Goal: Task Accomplishment & Management: Manage account settings

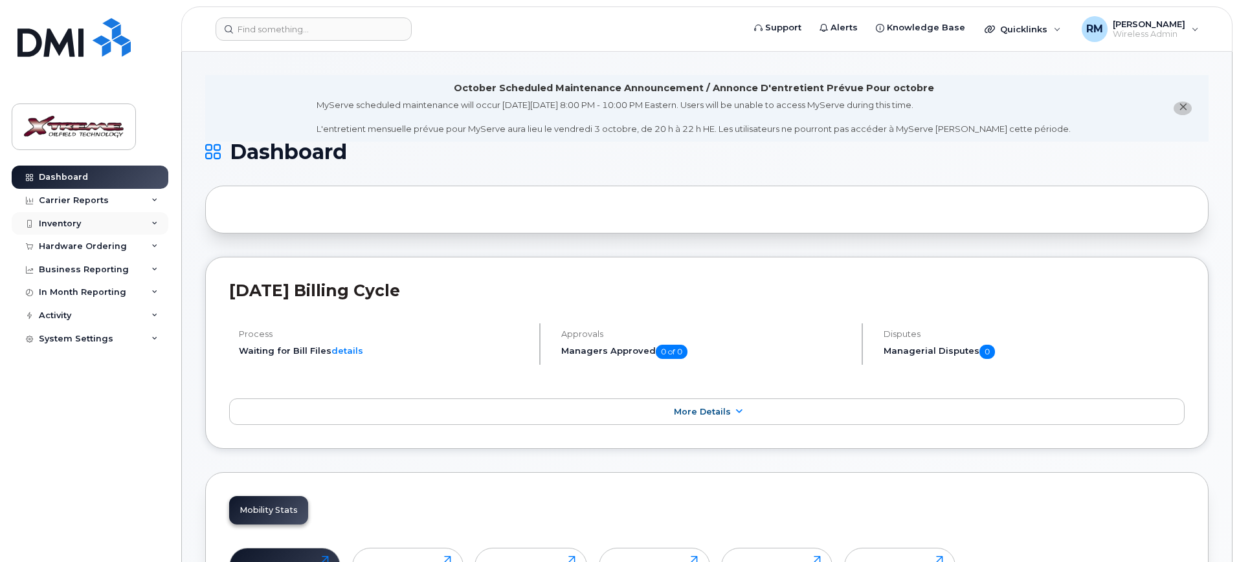
click at [84, 228] on div "Inventory" at bounding box center [90, 223] width 157 height 23
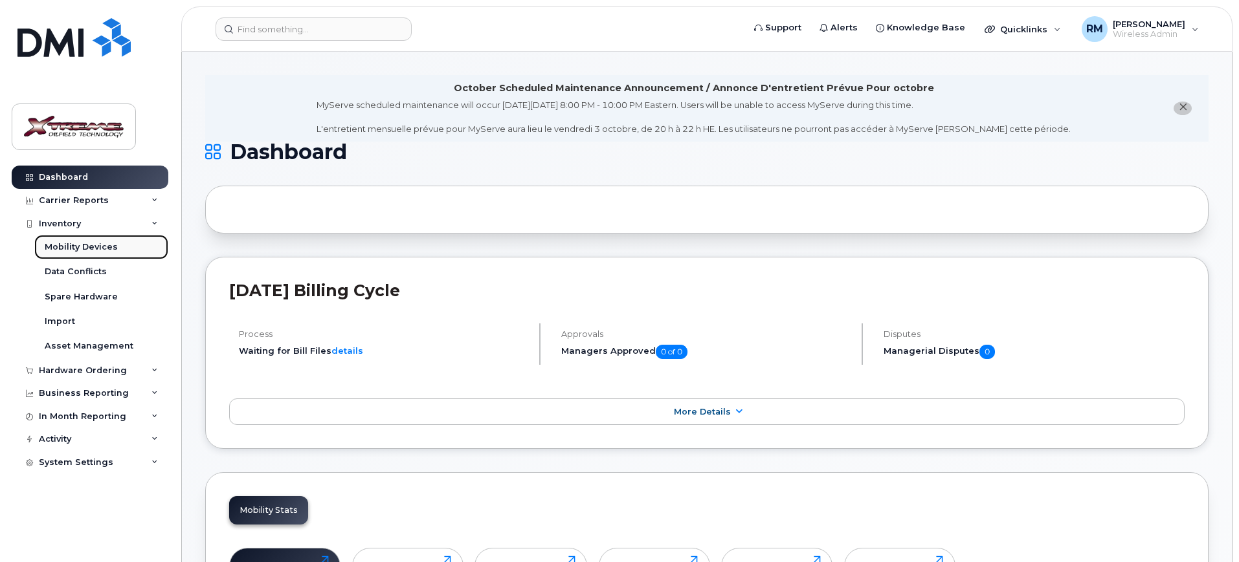
click at [102, 245] on div "Mobility Devices" at bounding box center [81, 247] width 73 height 12
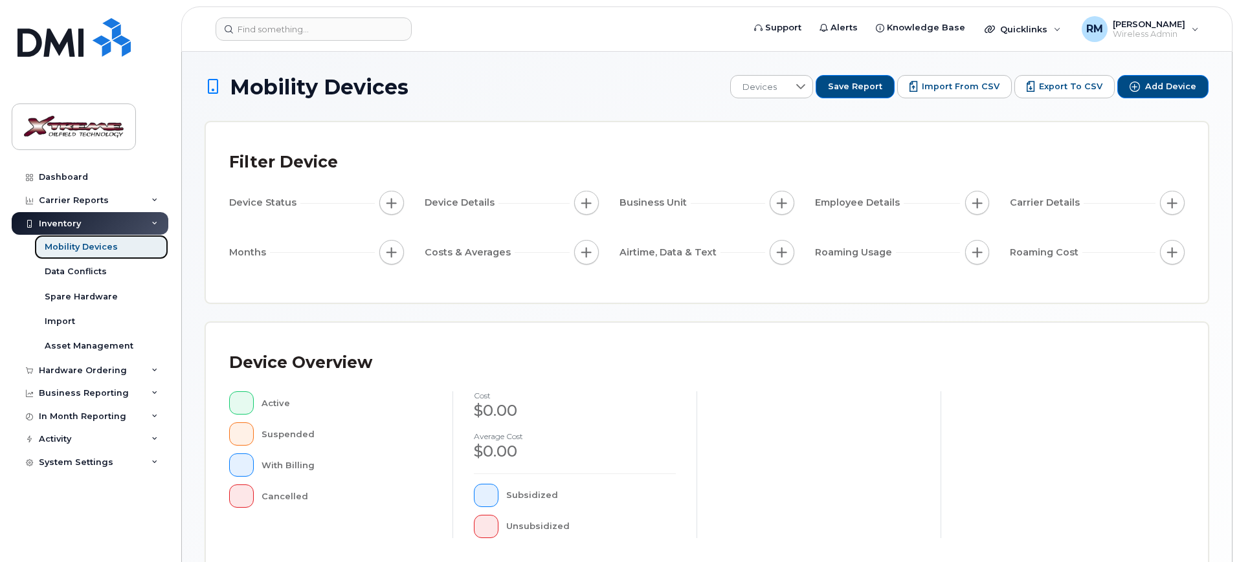
scroll to position [327, 0]
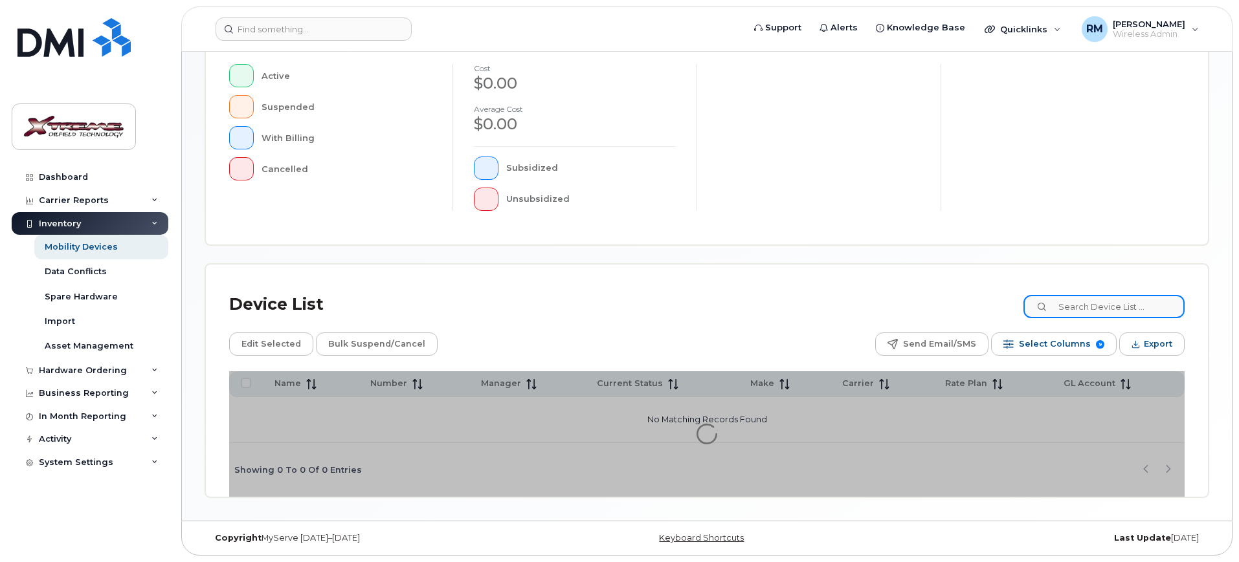
click at [1081, 308] on input at bounding box center [1103, 306] width 161 height 23
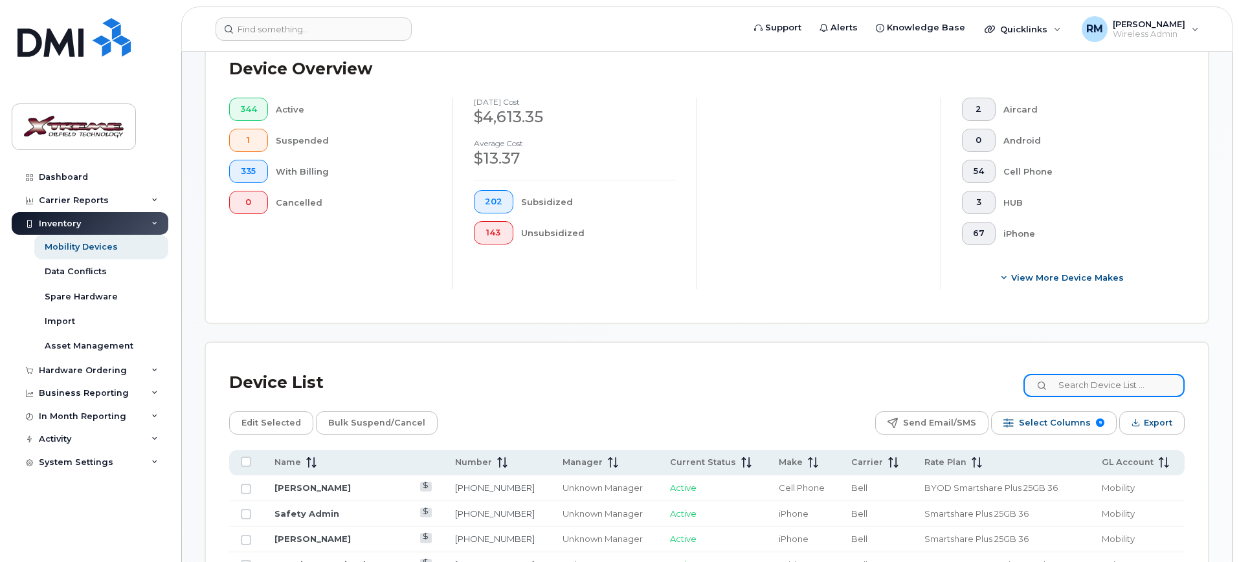
scroll to position [350, 0]
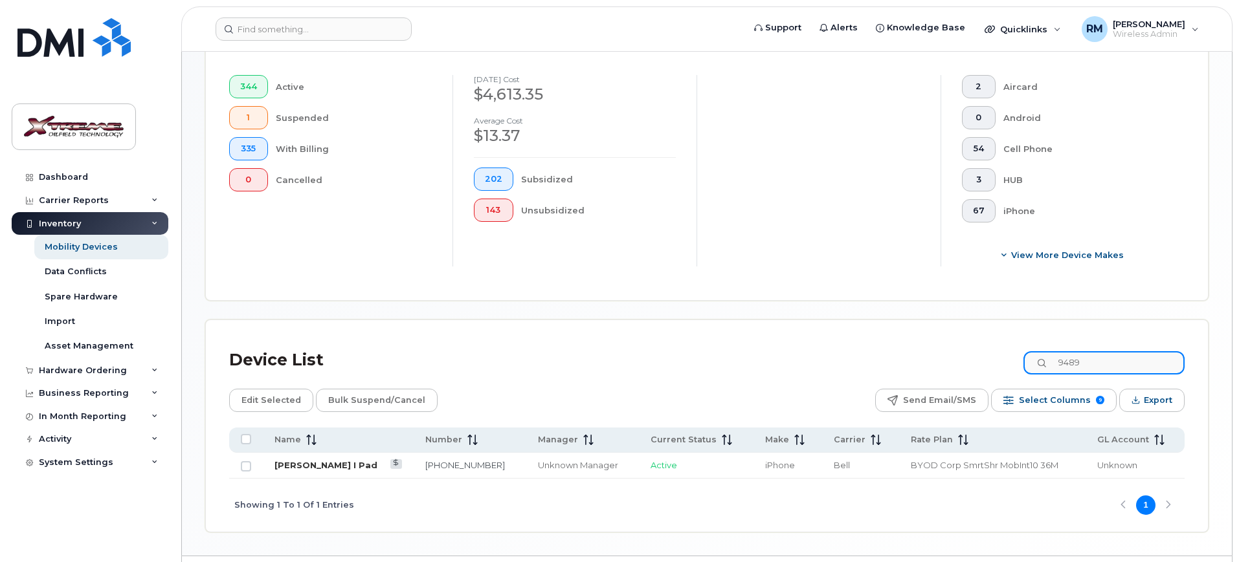
type input "9489"
click at [322, 460] on link "[PERSON_NAME] I Pad" at bounding box center [325, 465] width 103 height 10
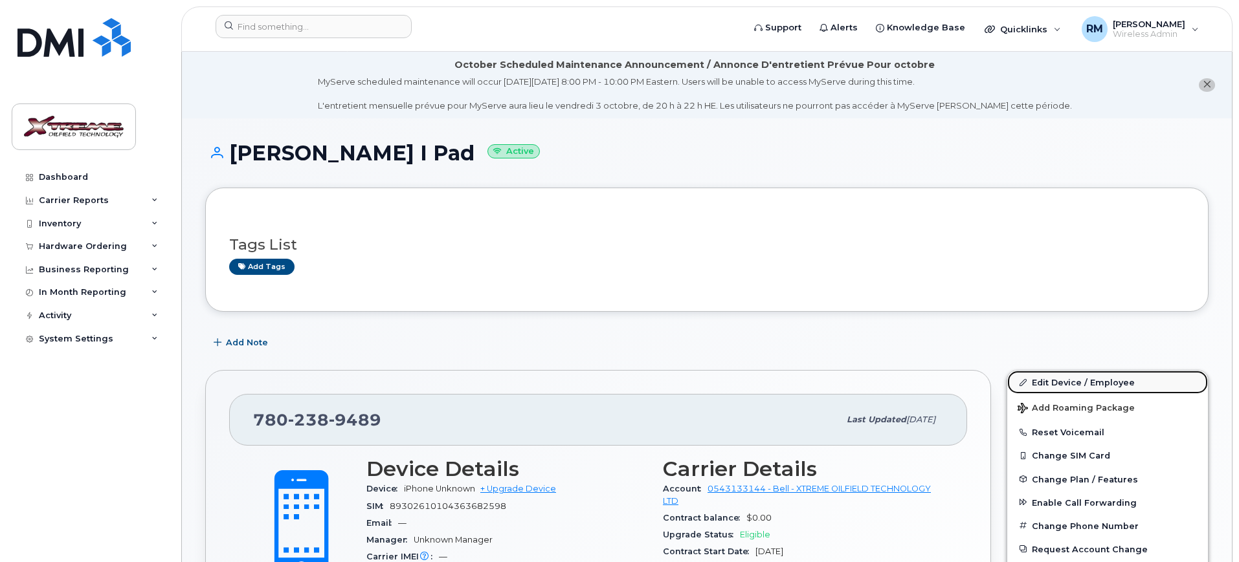
click at [1056, 379] on link "Edit Device / Employee" at bounding box center [1107, 382] width 201 height 23
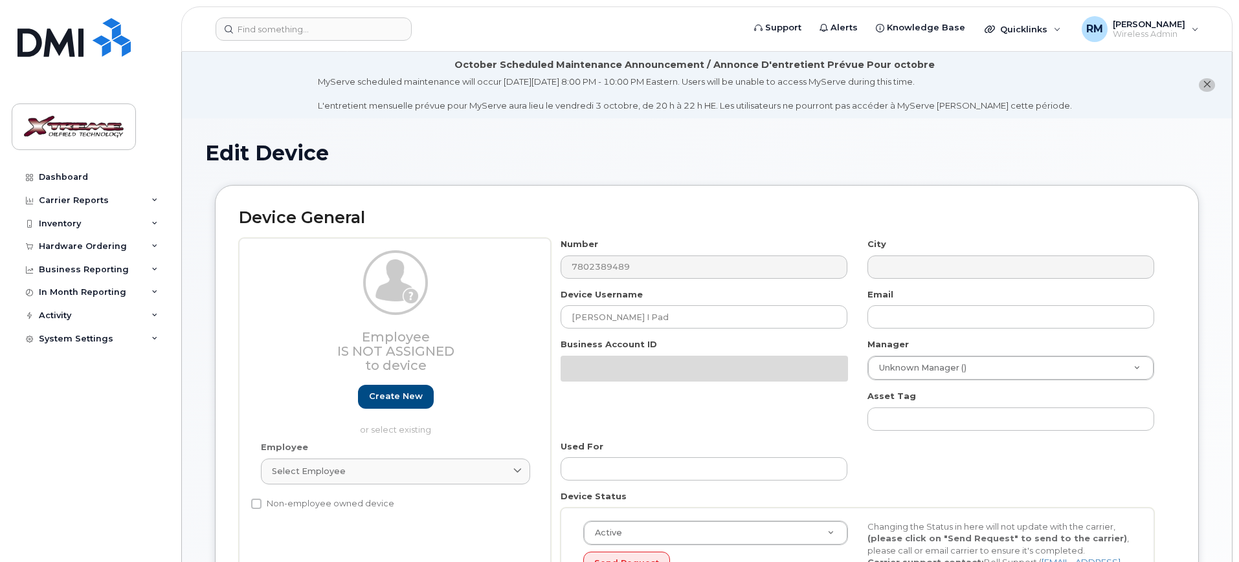
select select "4343095"
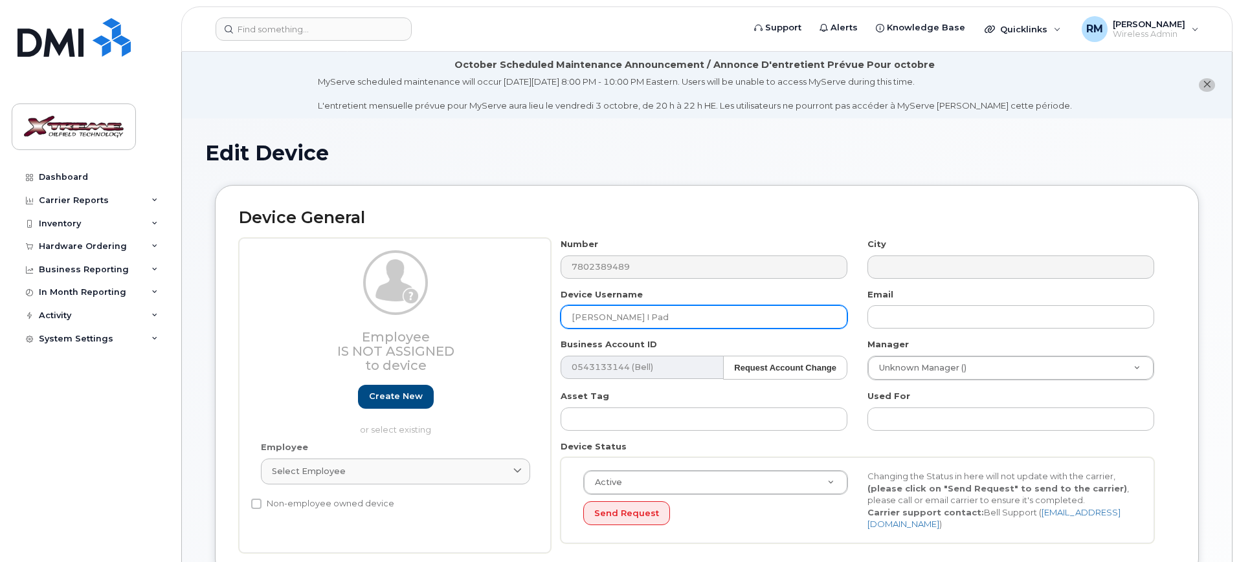
click at [627, 317] on input "[PERSON_NAME] I Pad" at bounding box center [703, 316] width 287 height 23
type input "[PERSON_NAME] old I Pad (Pending Cancellation)"
type input "Saving..."
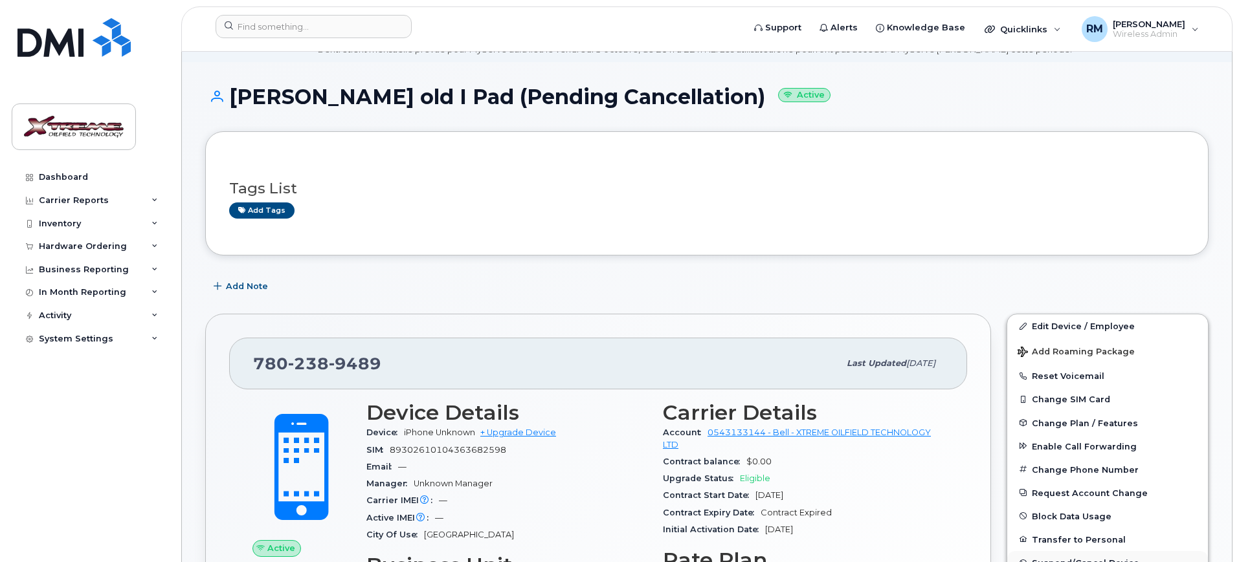
scroll to position [324, 0]
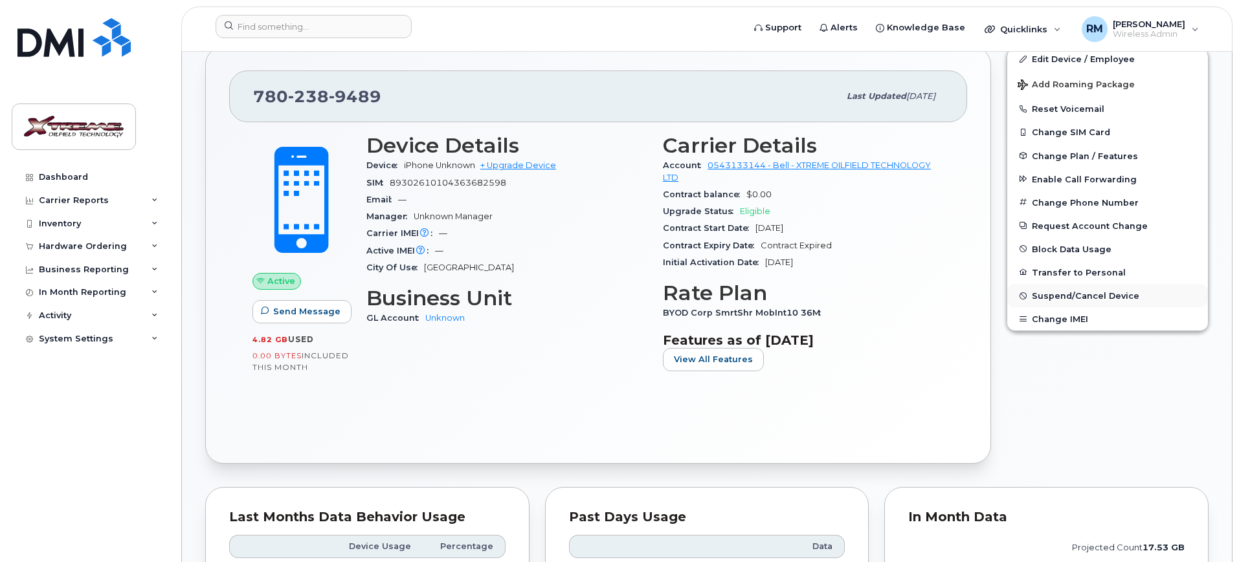
click at [1105, 289] on button "Suspend/Cancel Device" at bounding box center [1107, 295] width 201 height 23
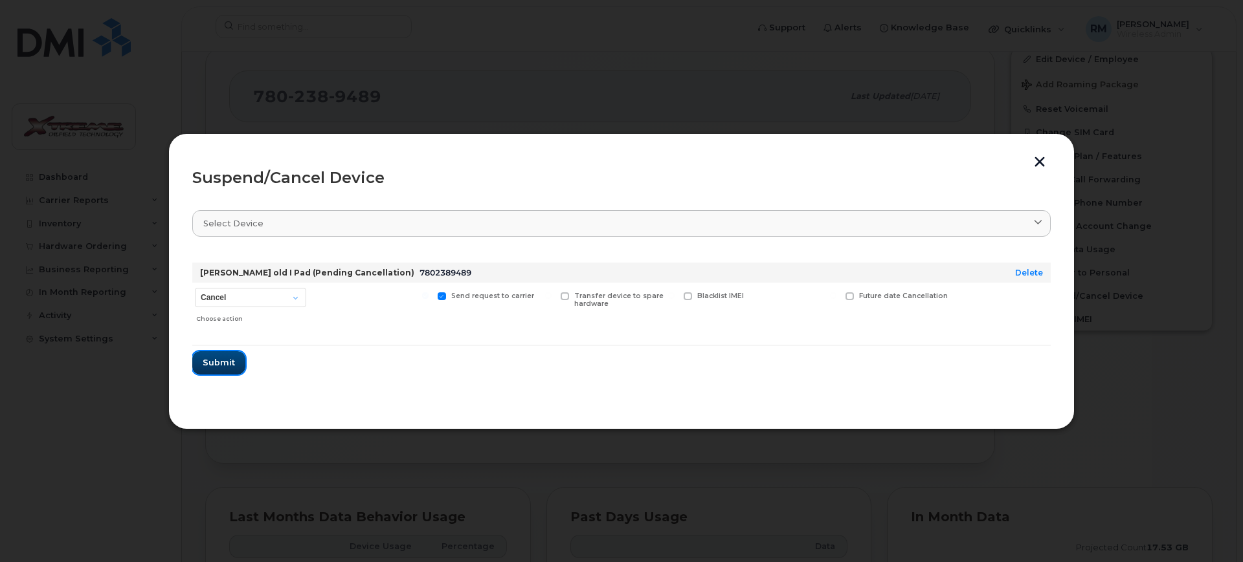
click at [223, 359] on span "Submit" at bounding box center [219, 363] width 32 height 12
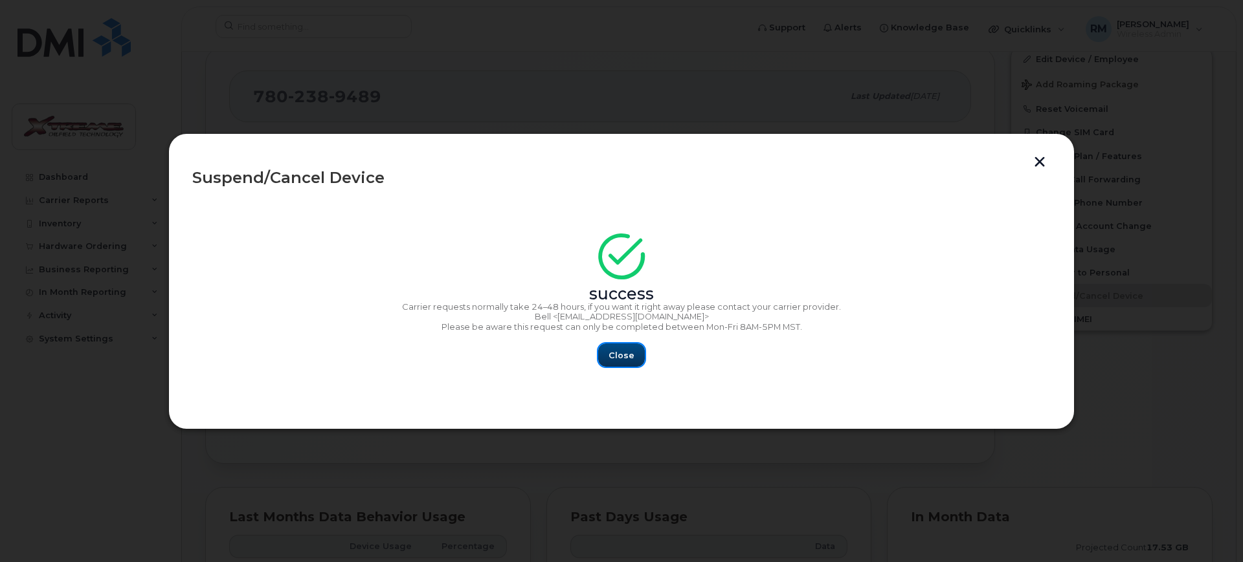
click at [619, 349] on span "Close" at bounding box center [621, 355] width 26 height 12
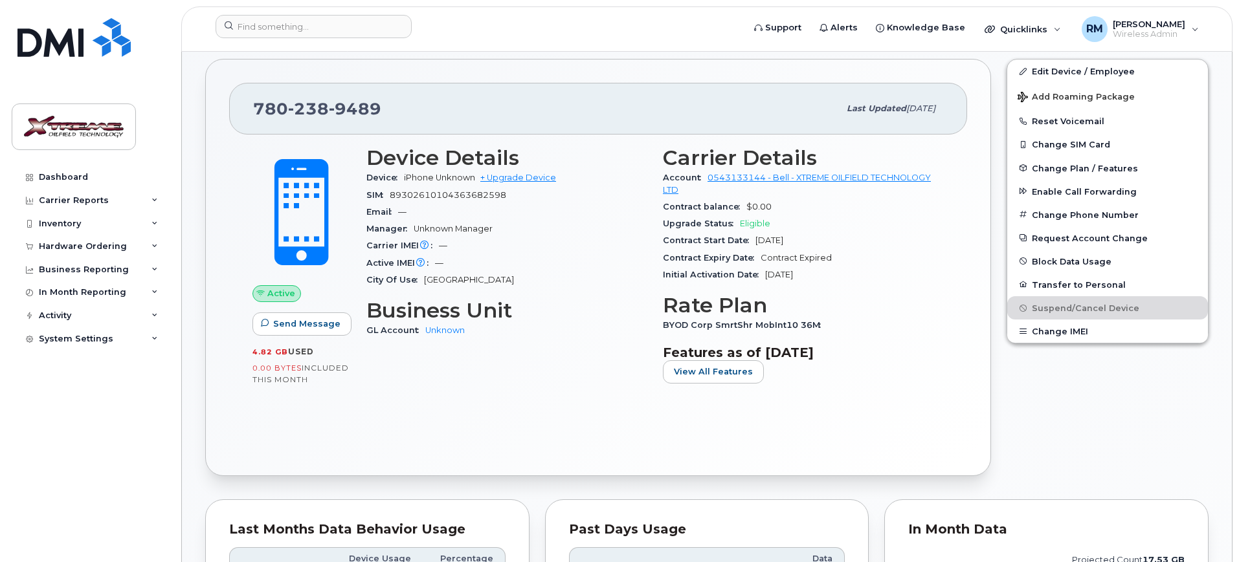
scroll to position [0, 0]
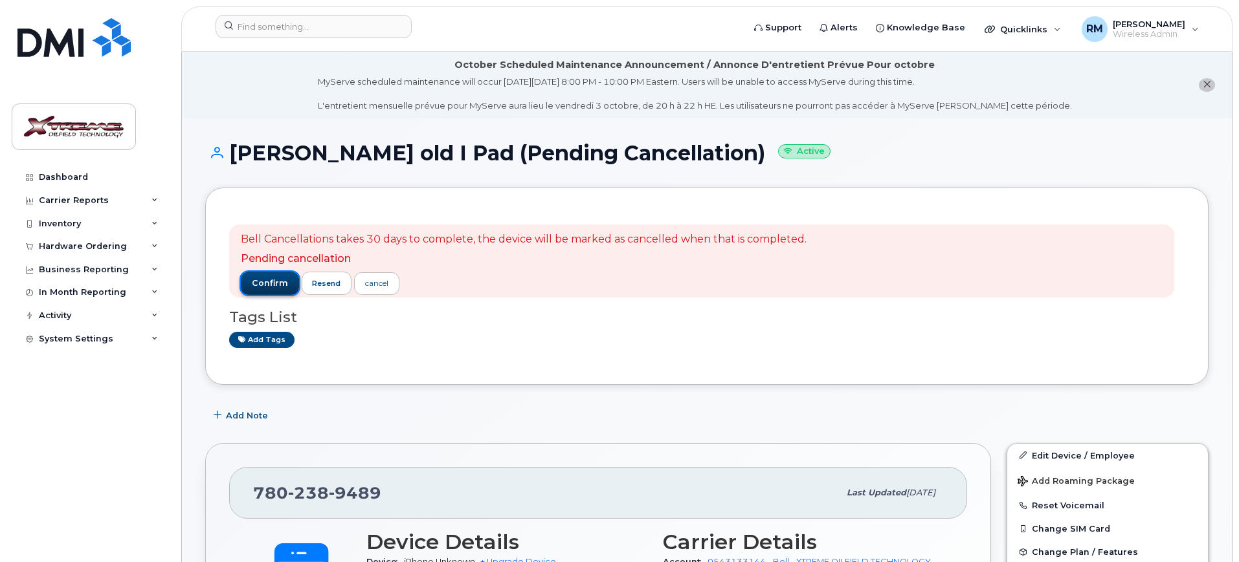
click at [264, 284] on span "confirm" at bounding box center [270, 284] width 36 height 12
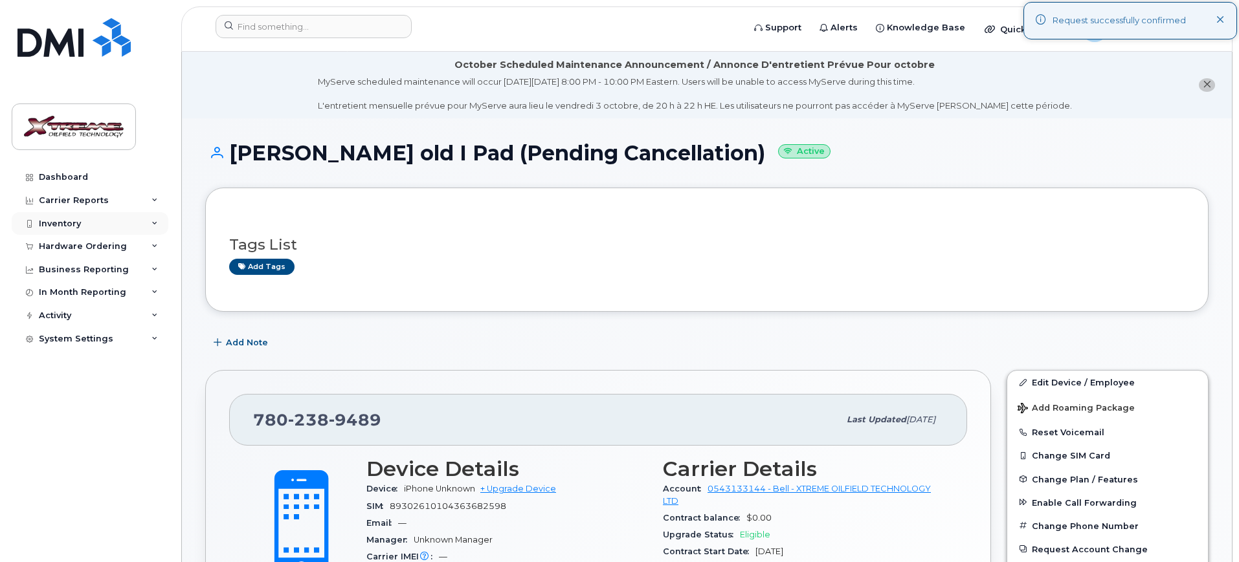
click at [71, 230] on div "Inventory" at bounding box center [90, 223] width 157 height 23
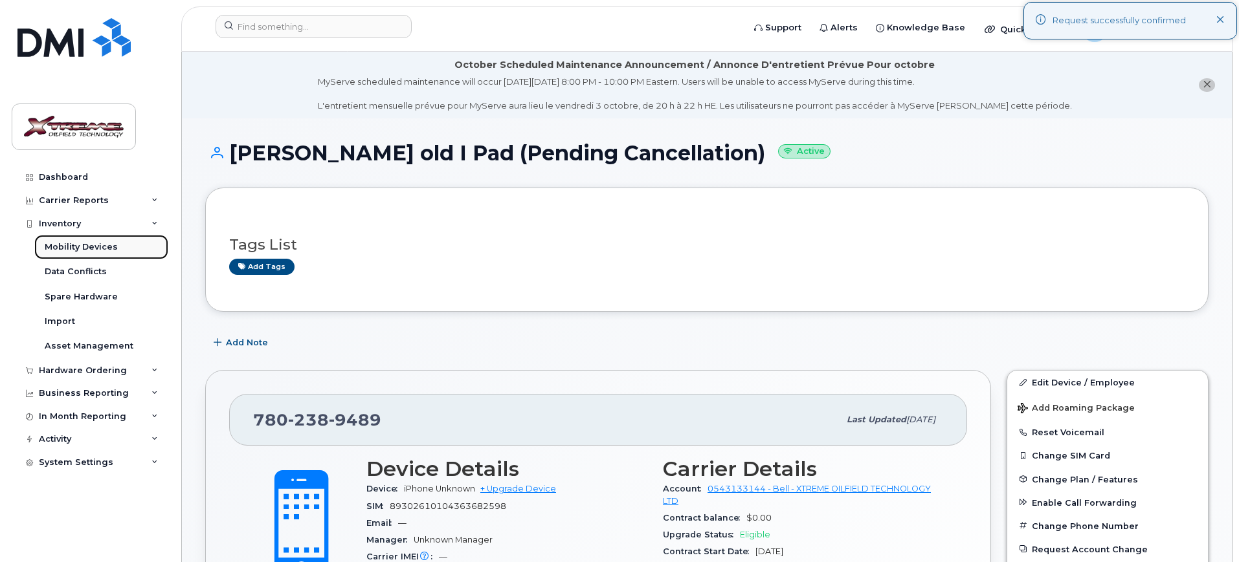
click at [100, 250] on div "Mobility Devices" at bounding box center [81, 247] width 73 height 12
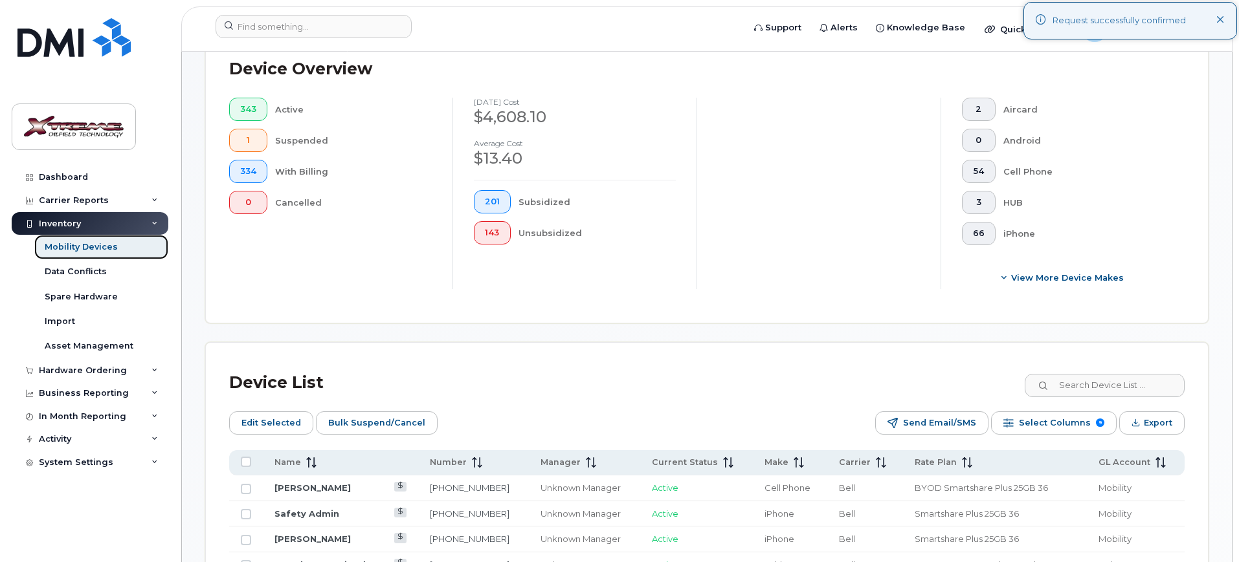
scroll to position [373, 0]
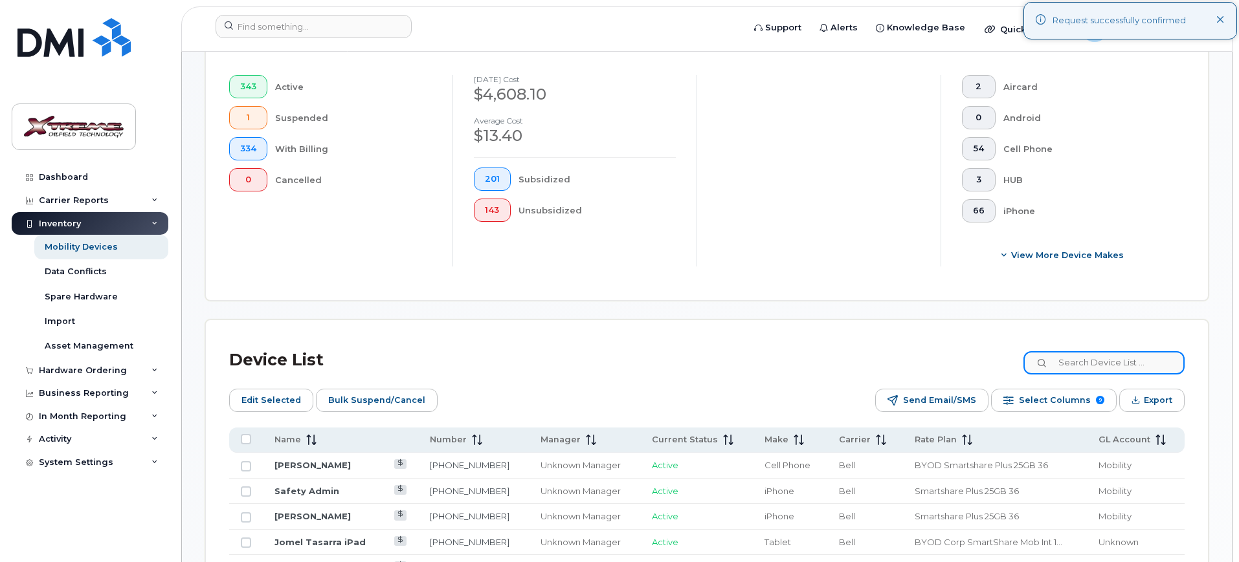
click at [1124, 351] on input at bounding box center [1103, 362] width 161 height 23
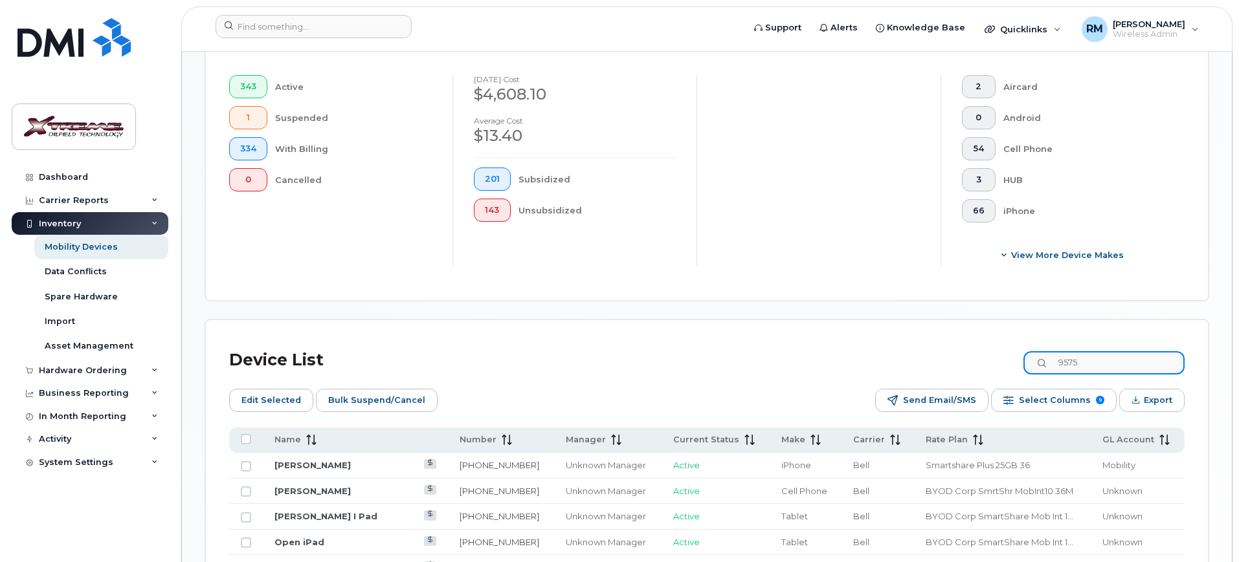
type input "9575"
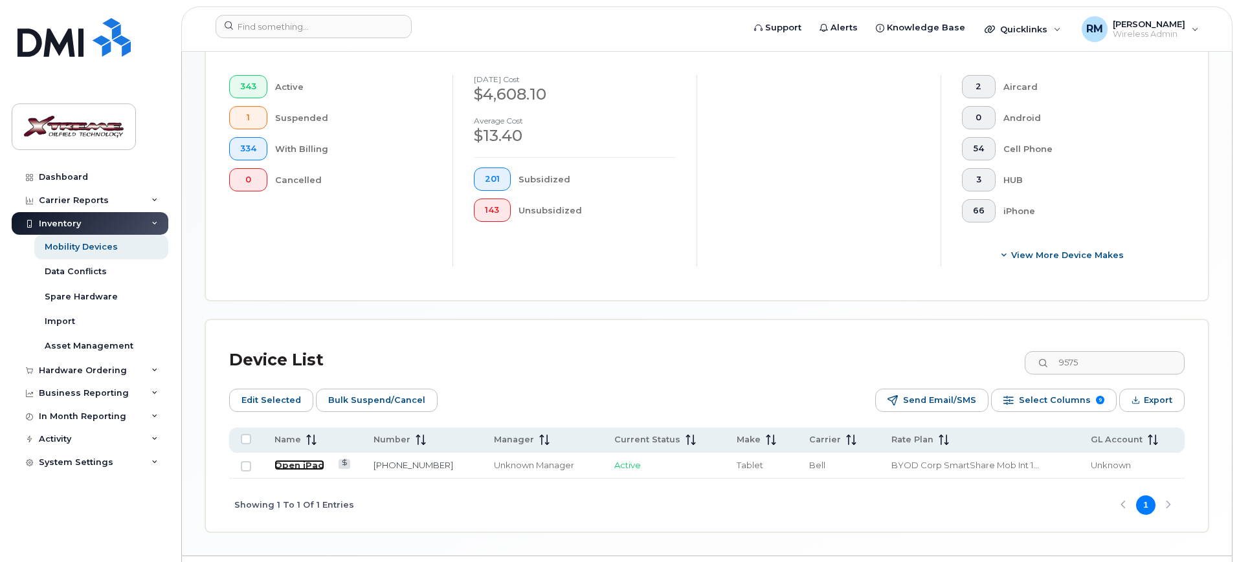
click at [308, 460] on link "Open iPad" at bounding box center [299, 465] width 50 height 10
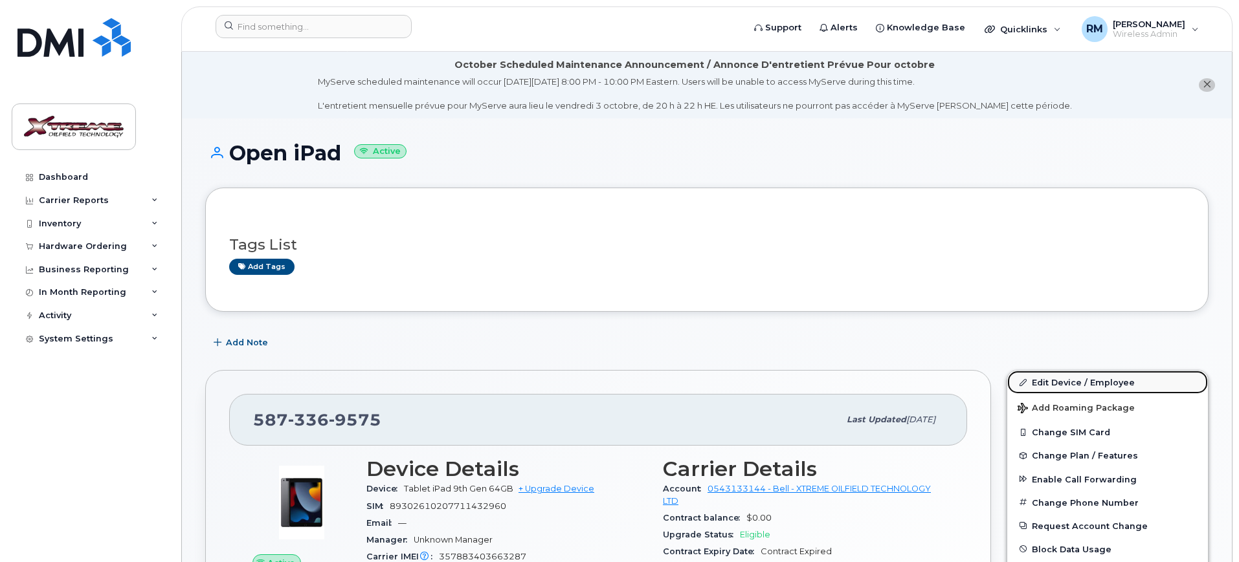
click at [1094, 383] on link "Edit Device / Employee" at bounding box center [1107, 382] width 201 height 23
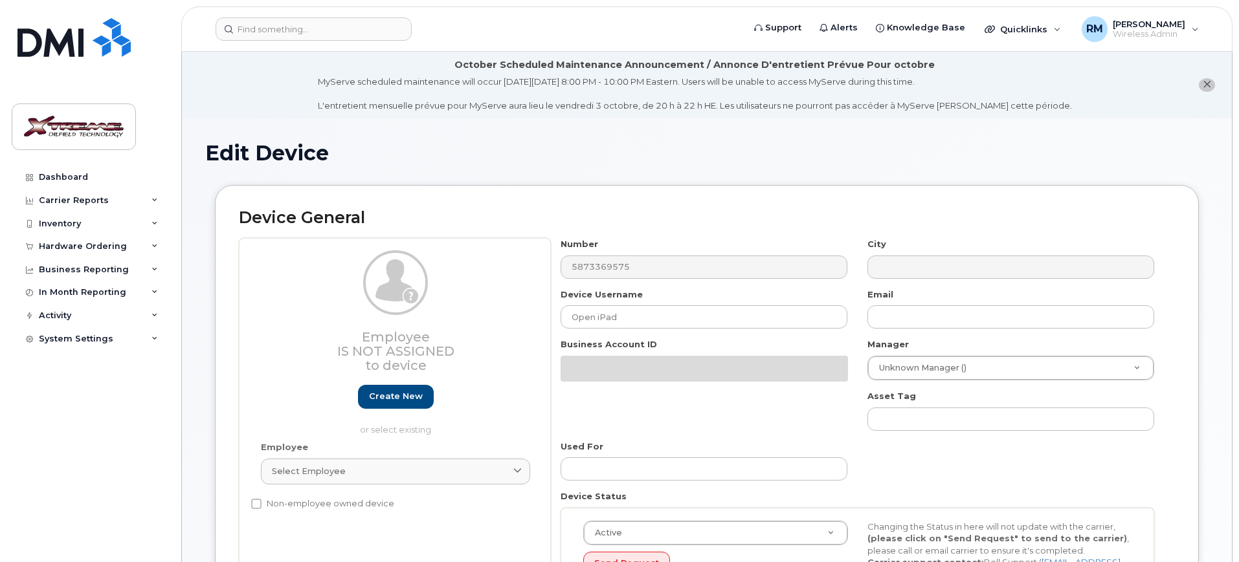
select select "4343095"
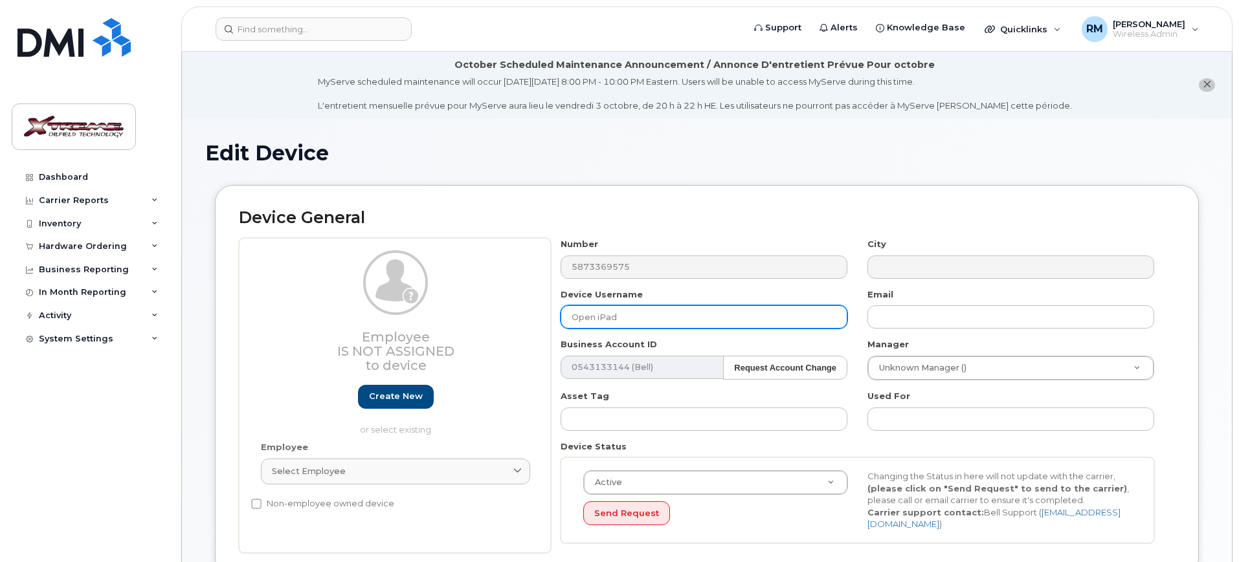
drag, startPoint x: 628, startPoint y: 312, endPoint x: 307, endPoint y: 300, distance: 320.5
click at [304, 299] on div "Employee Is not assigned to device Create new or select existing Employee Selec…" at bounding box center [707, 395] width 936 height 315
type input "[PERSON_NAME] iPad"
type input "Saving..."
